Goal: Task Accomplishment & Management: Complete application form

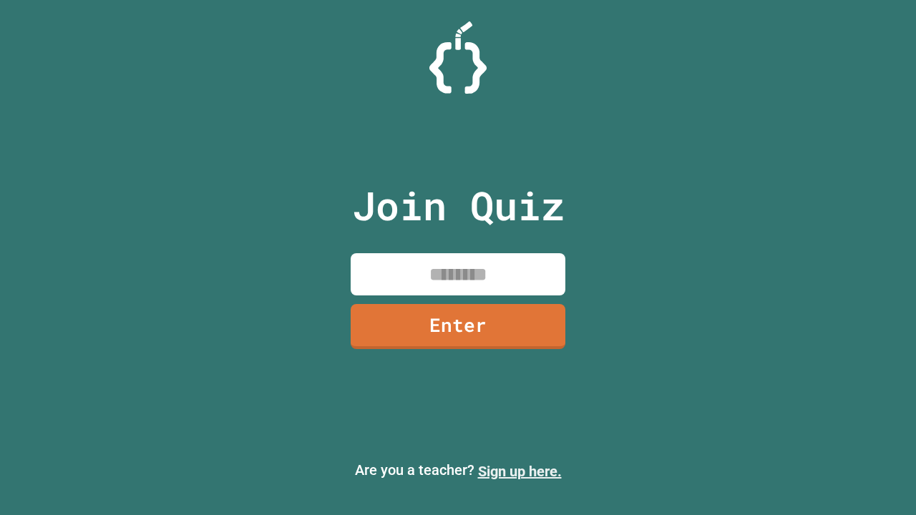
click at [519, 471] on link "Sign up here." at bounding box center [520, 471] width 84 height 17
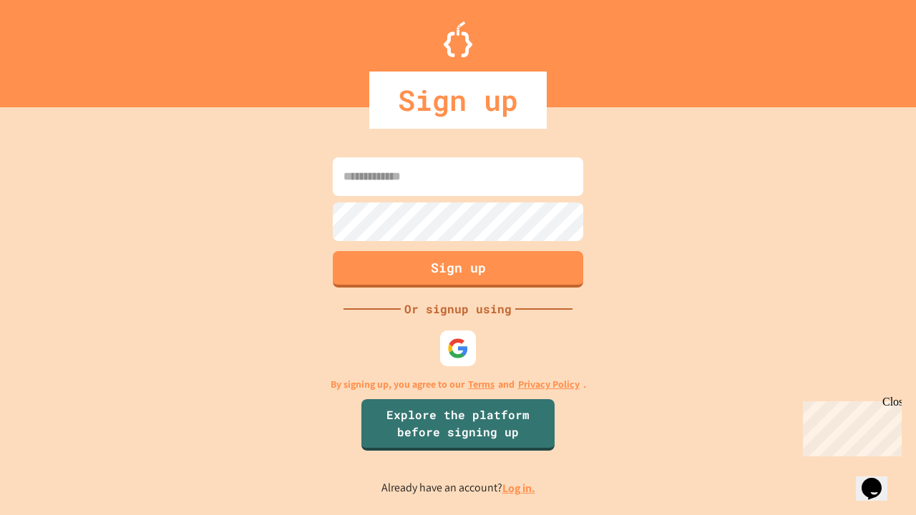
click at [519, 488] on link "Log in." at bounding box center [518, 488] width 33 height 15
